Goal: Check status: Check status

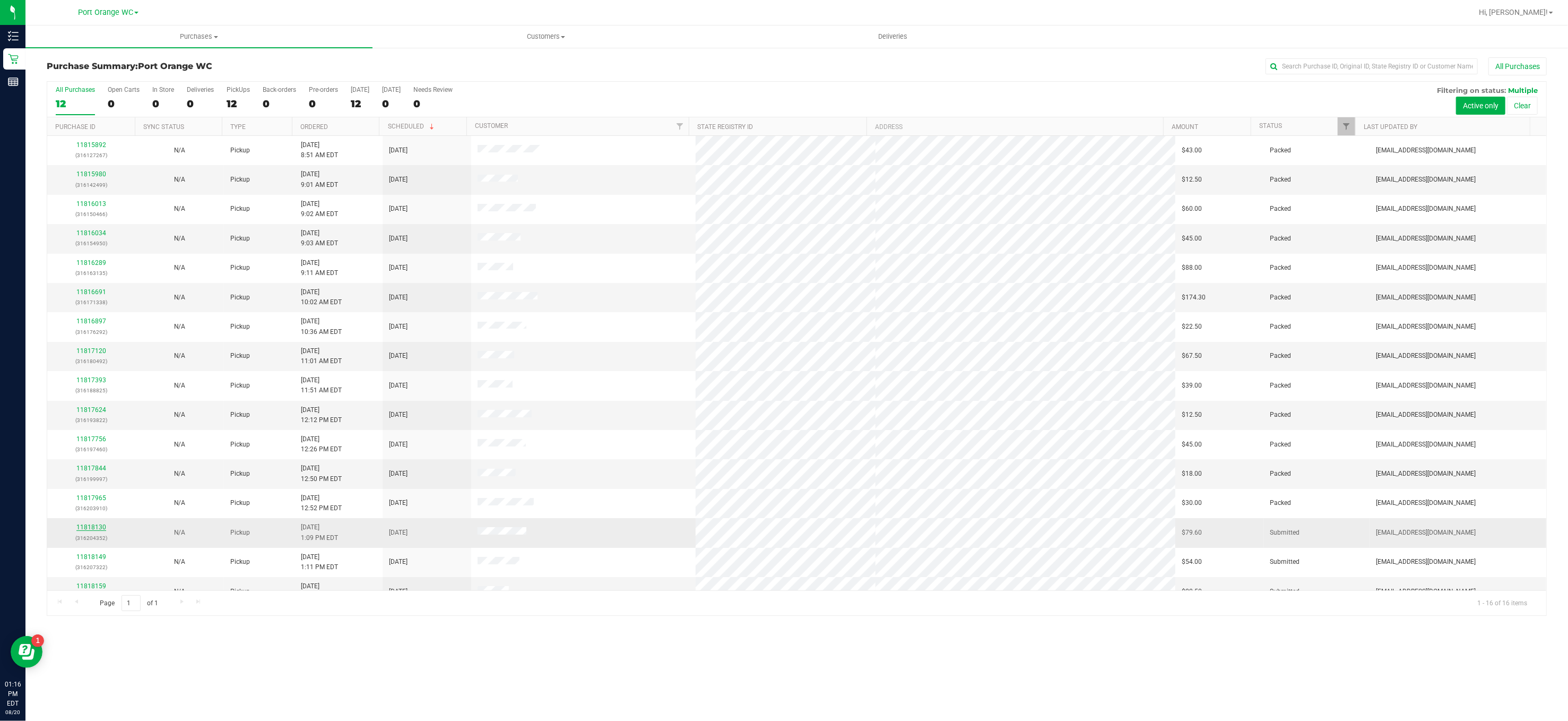
click at [95, 531] on link "11818130" at bounding box center [91, 527] width 30 height 7
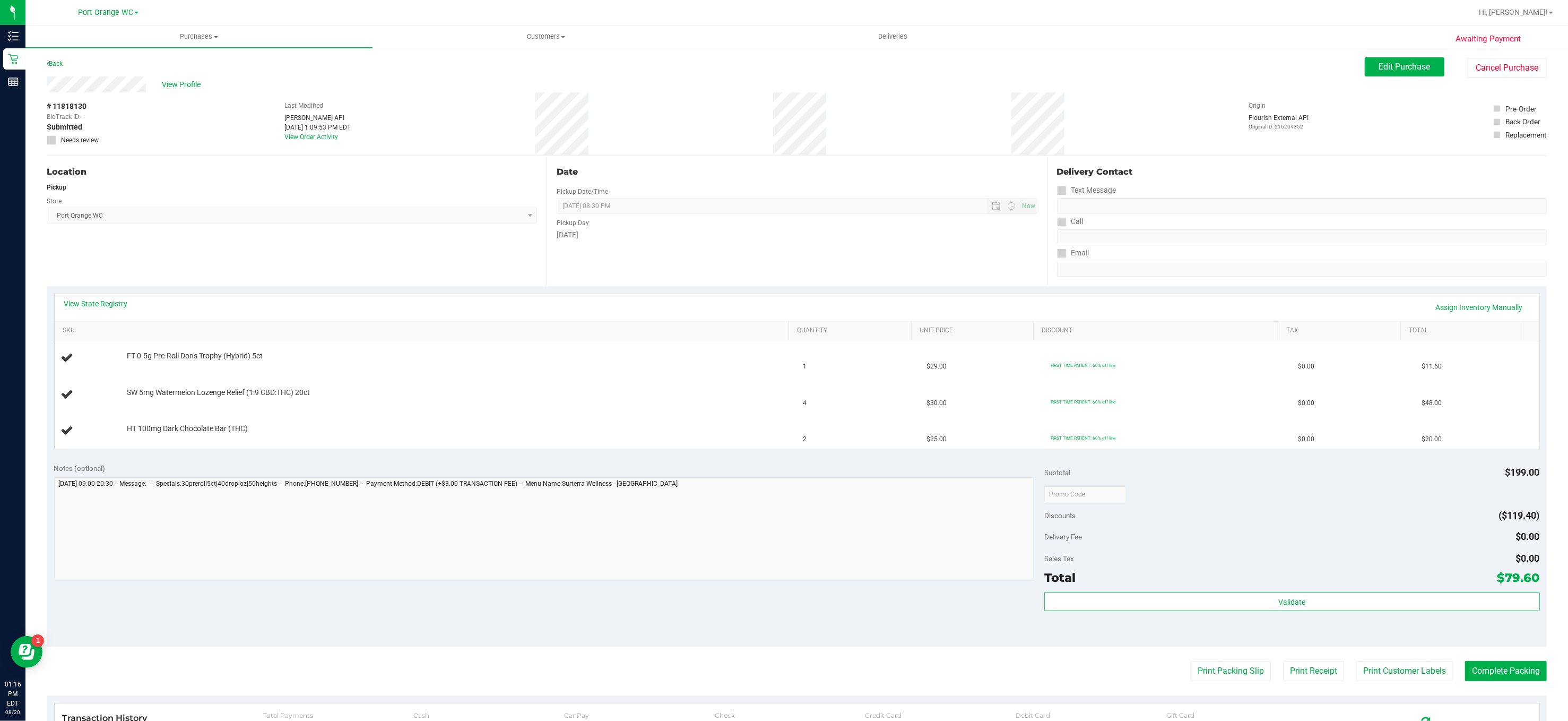
click at [54, 57] on div "Back" at bounding box center [55, 63] width 16 height 13
click at [59, 63] on link "Back" at bounding box center [55, 63] width 16 height 7
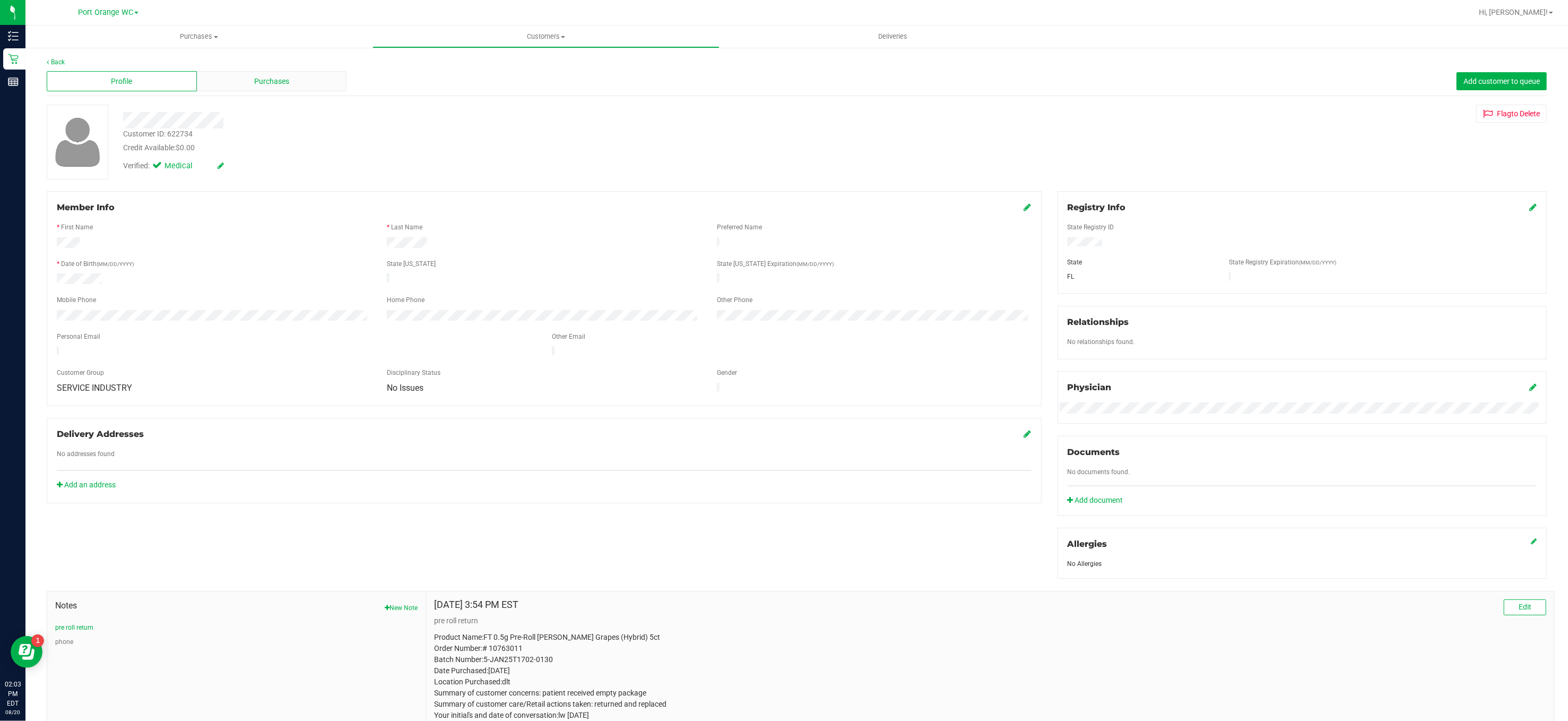
click at [270, 73] on div "Purchases" at bounding box center [271, 81] width 150 height 20
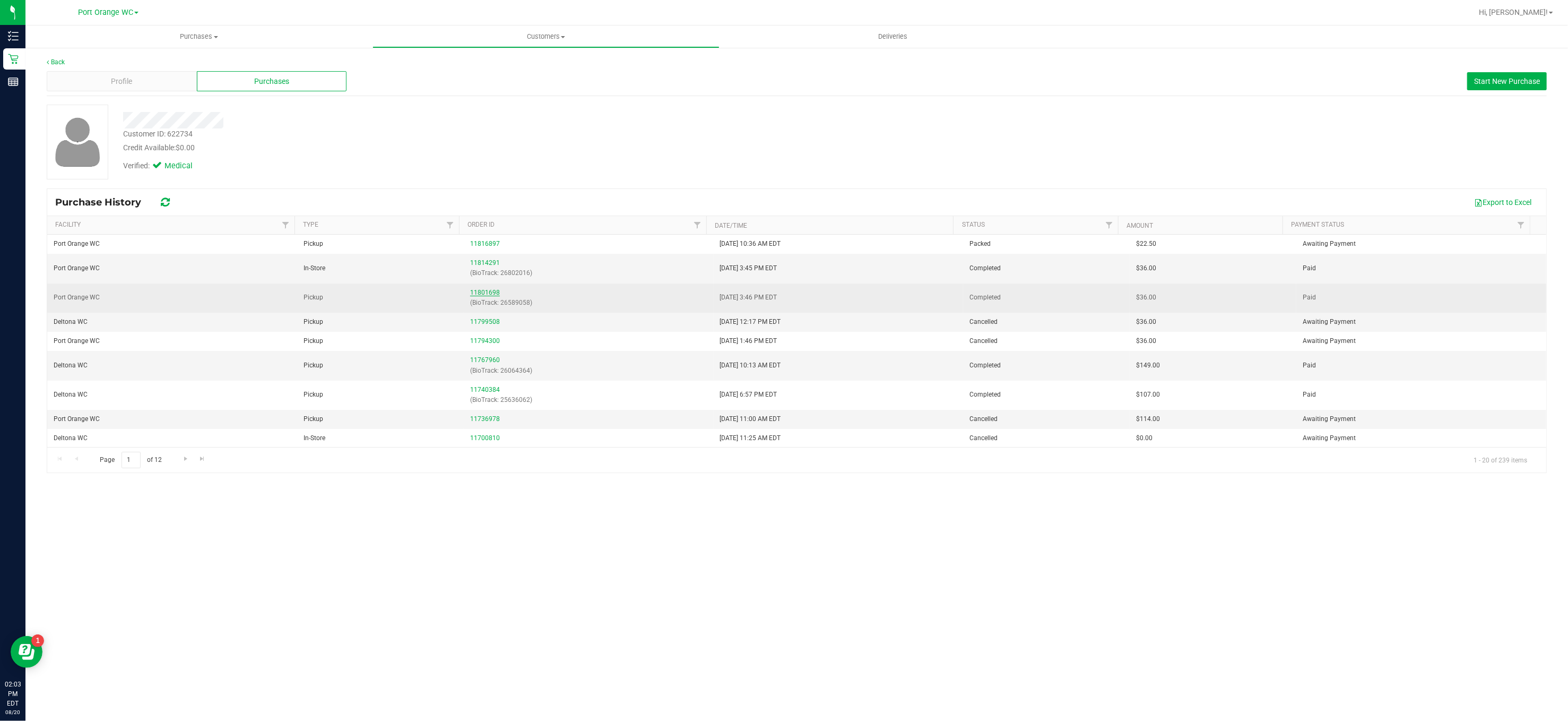
click at [484, 292] on link "11801698" at bounding box center [485, 292] width 30 height 7
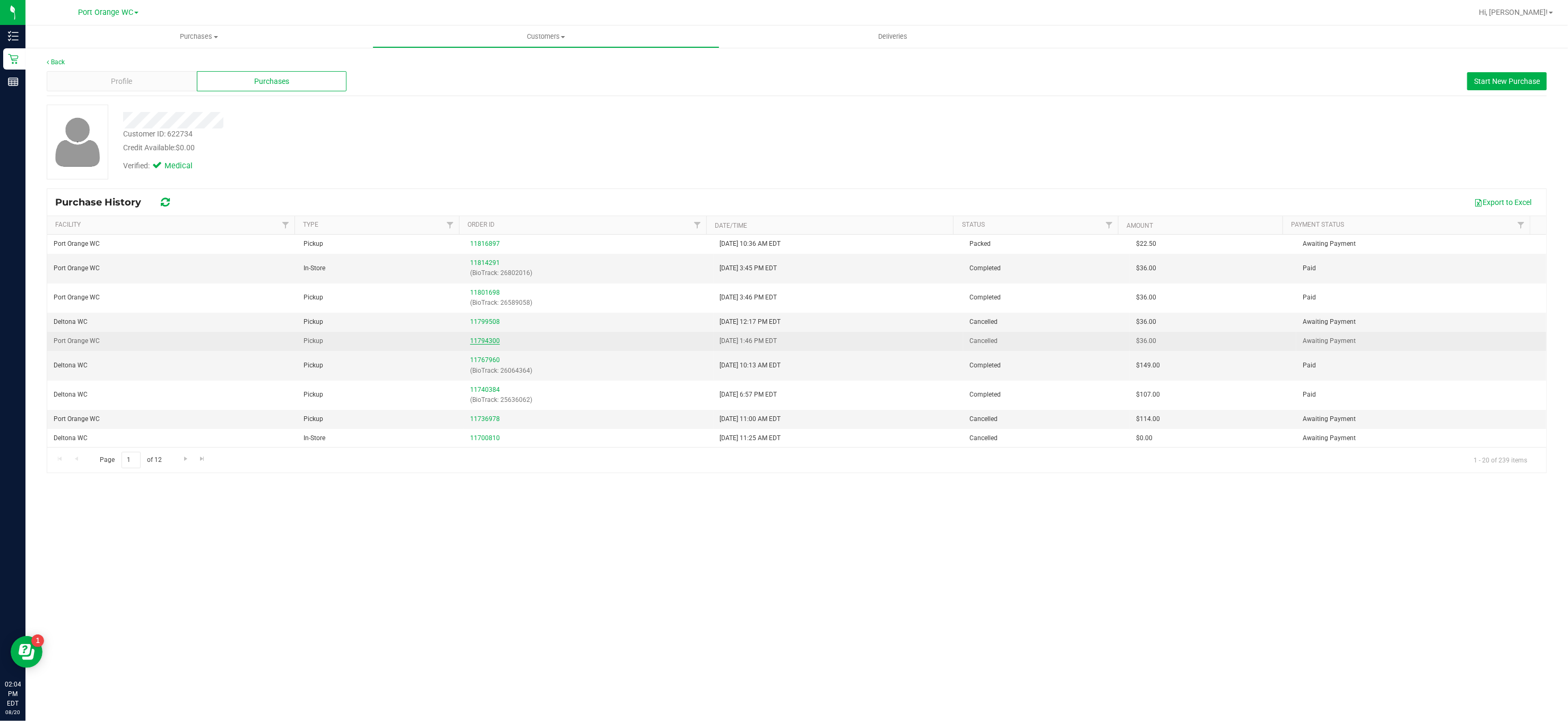
click at [483, 344] on link "11794300" at bounding box center [485, 340] width 30 height 7
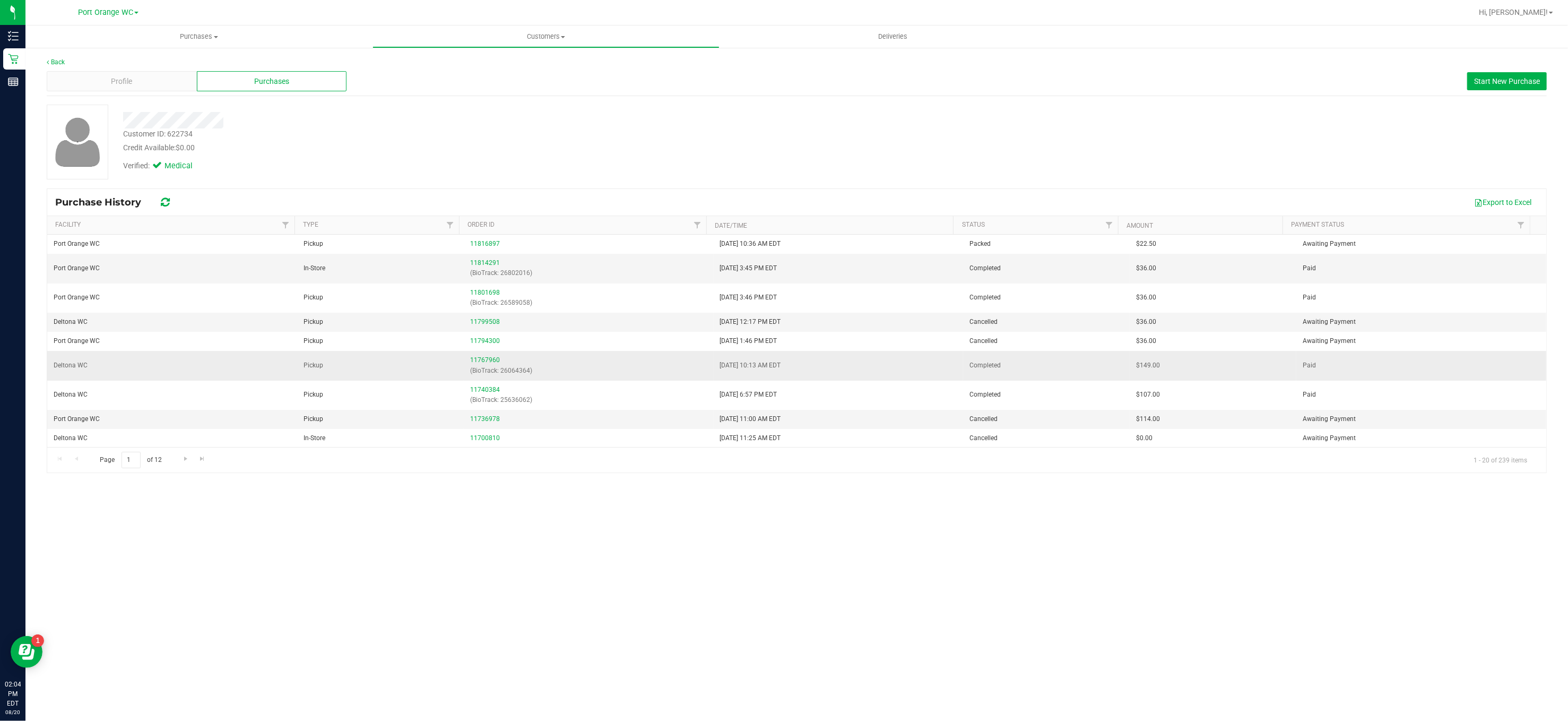
click at [474, 356] on td "11767960 (BioTrack: 26064364)" at bounding box center [589, 365] width 250 height 29
click at [478, 357] on link "11767960" at bounding box center [485, 359] width 30 height 7
